Goal: Check status: Check status

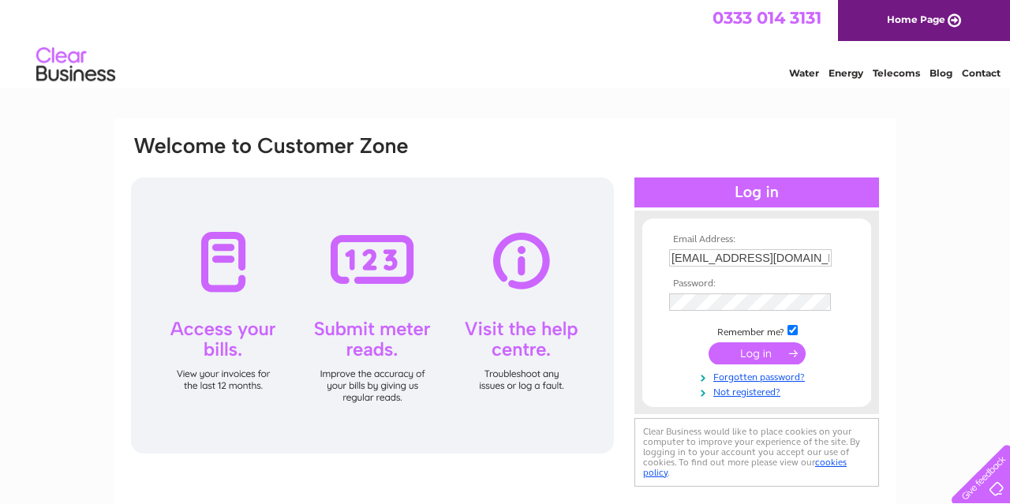
click at [783, 351] on input "submit" at bounding box center [757, 354] width 97 height 22
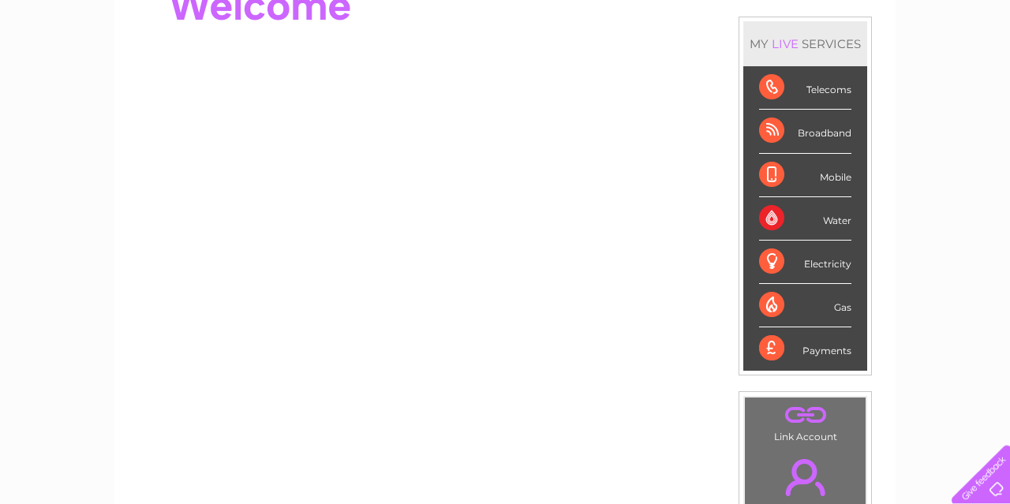
scroll to position [164, 0]
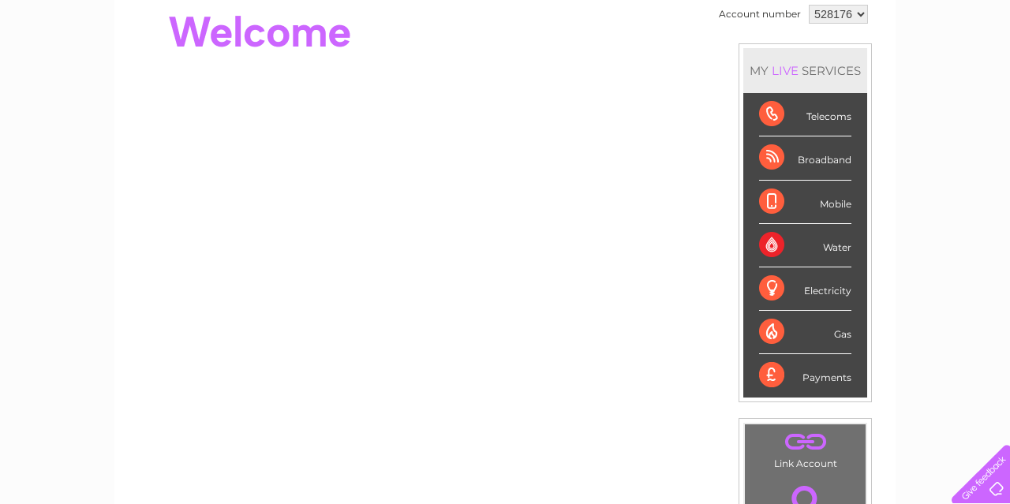
click at [765, 242] on div "Water" at bounding box center [805, 245] width 92 height 43
click at [809, 5] on select "528176" at bounding box center [838, 14] width 59 height 19
click at [855, 15] on select "528176" at bounding box center [838, 14] width 59 height 19
click at [772, 105] on div "Telecoms" at bounding box center [805, 114] width 92 height 43
click at [768, 116] on div "Telecoms" at bounding box center [805, 114] width 92 height 43
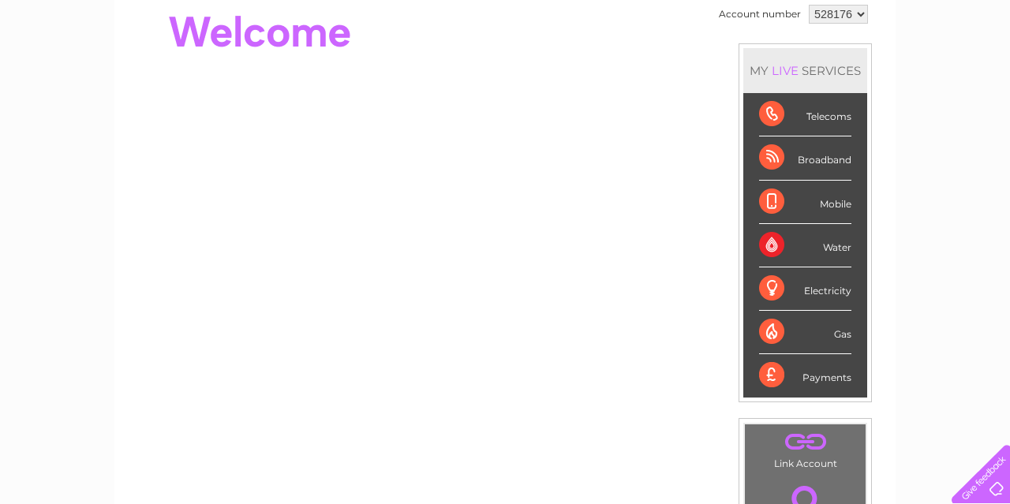
click at [775, 113] on div "Telecoms" at bounding box center [805, 114] width 92 height 43
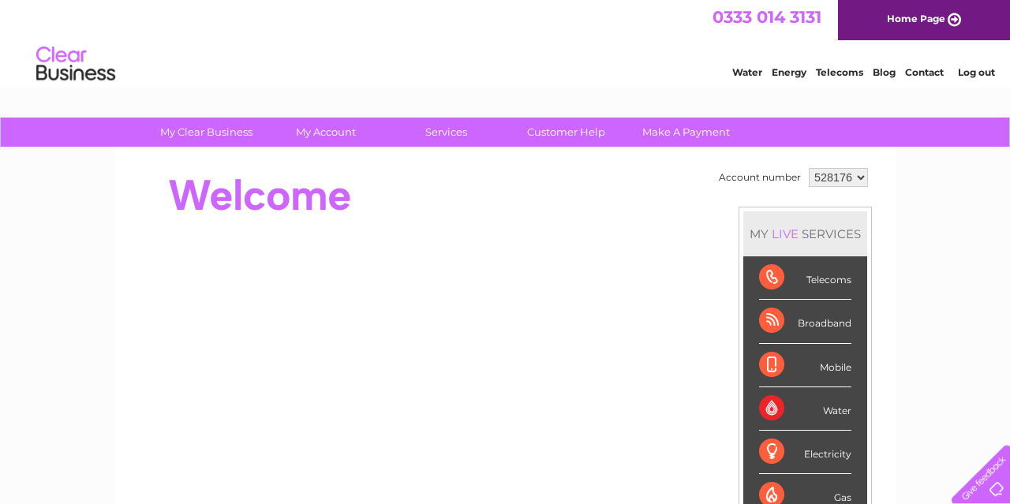
scroll to position [0, 0]
click at [832, 72] on link "Telecoms" at bounding box center [839, 73] width 47 height 12
click at [780, 274] on div "Telecoms" at bounding box center [805, 278] width 92 height 43
click at [775, 276] on div "Telecoms" at bounding box center [805, 278] width 92 height 43
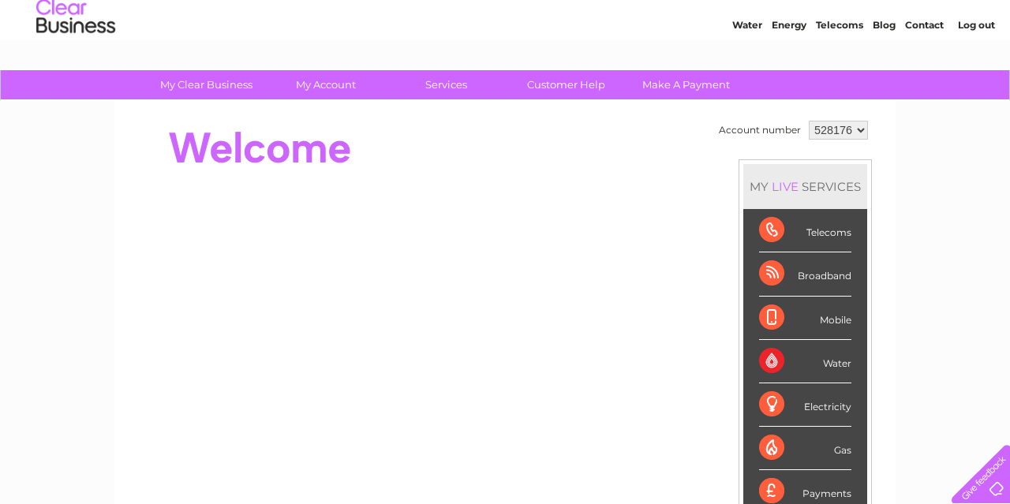
scroll to position [82, 0]
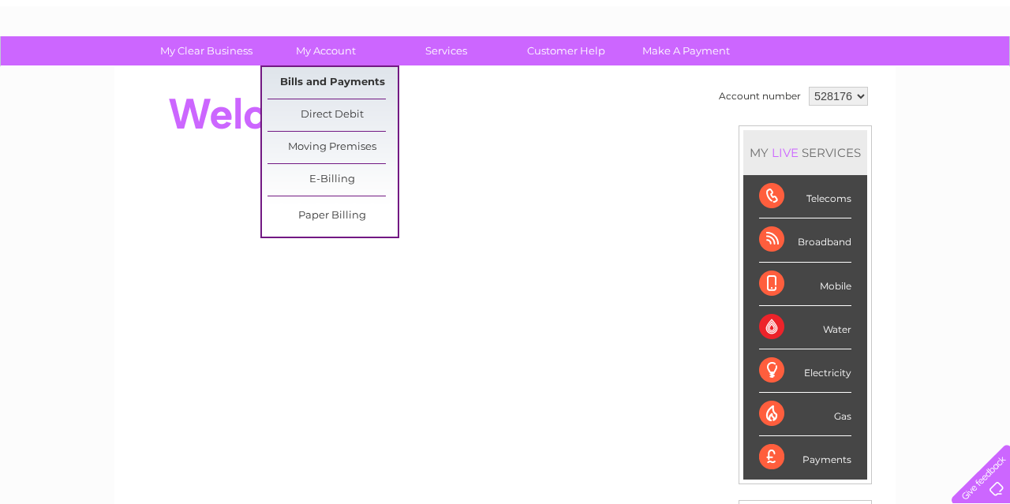
click at [314, 72] on link "Bills and Payments" at bounding box center [333, 83] width 130 height 32
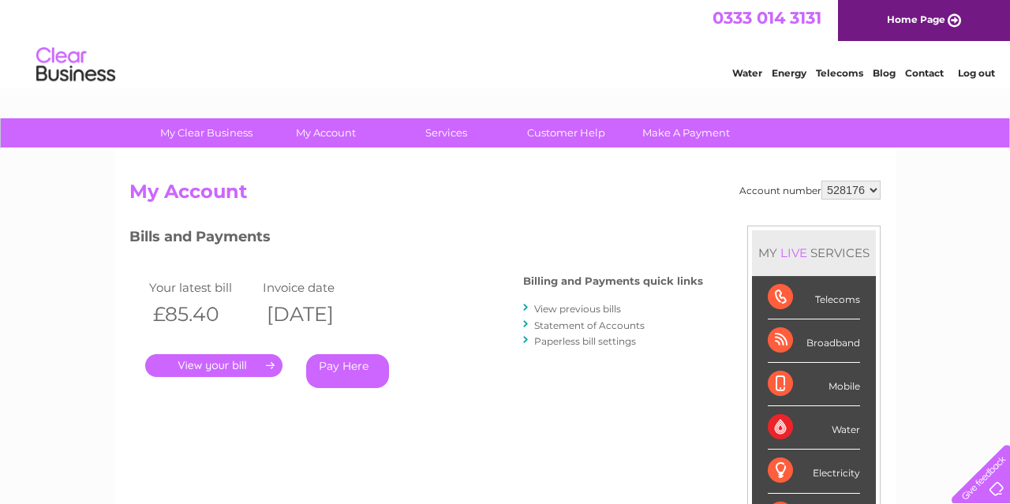
click at [774, 430] on div "Water" at bounding box center [814, 428] width 92 height 43
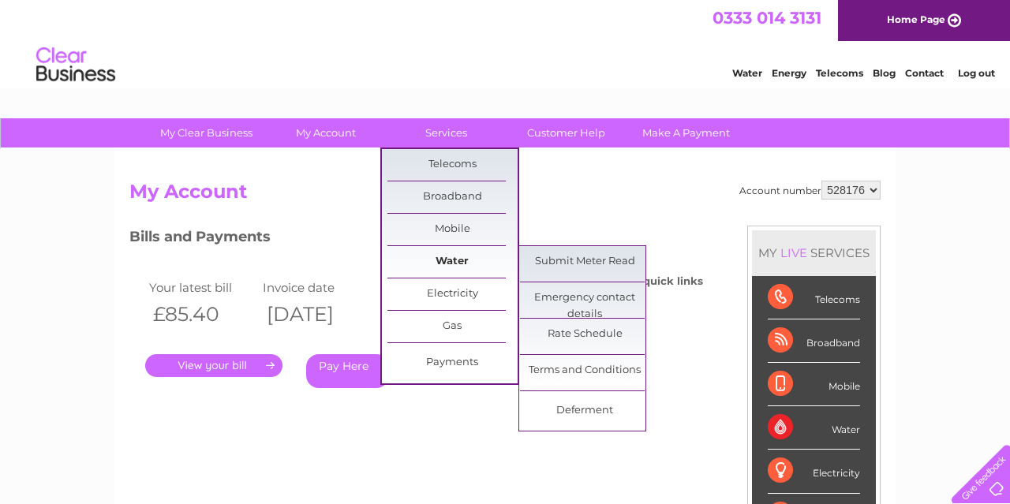
click at [412, 252] on link "Water" at bounding box center [453, 262] width 130 height 32
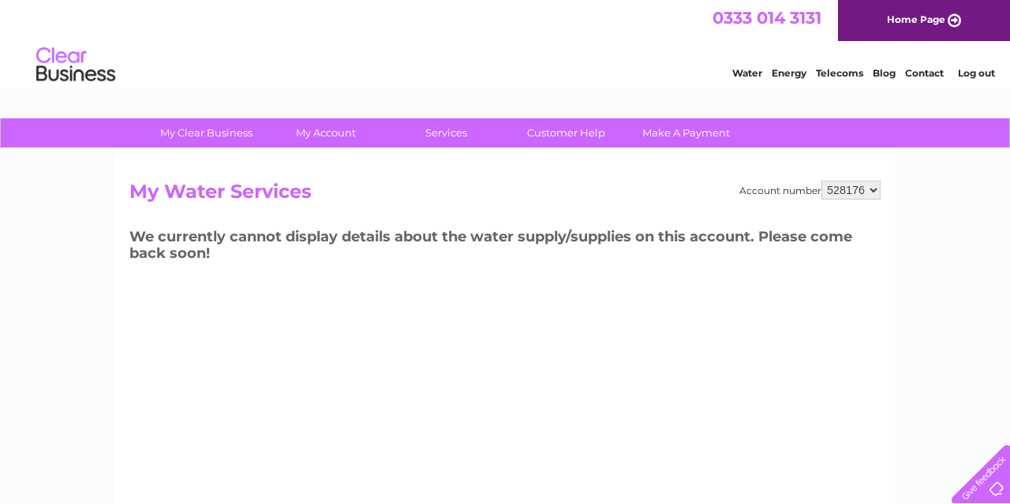
click at [822, 181] on select "528176" at bounding box center [851, 190] width 59 height 19
click at [871, 193] on select "528176" at bounding box center [851, 190] width 59 height 19
